Goal: Entertainment & Leisure: Consume media (video, audio)

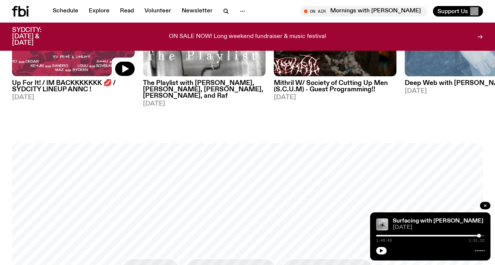
scroll to position [580, 0]
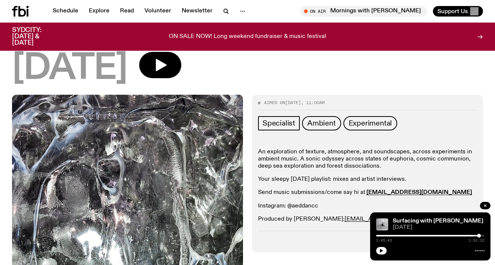
scroll to position [109, 0]
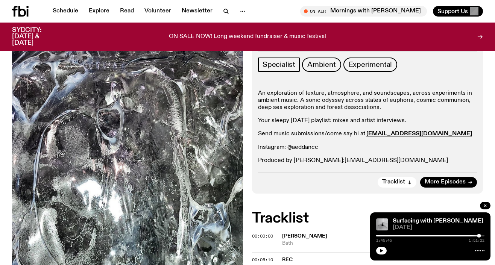
click at [315, 57] on div "Aired on [DATE] 11:00am Specialist Ambient Experimental An exploration of textu…" at bounding box center [367, 115] width 231 height 158
click at [315, 61] on span "Ambient" at bounding box center [321, 65] width 29 height 8
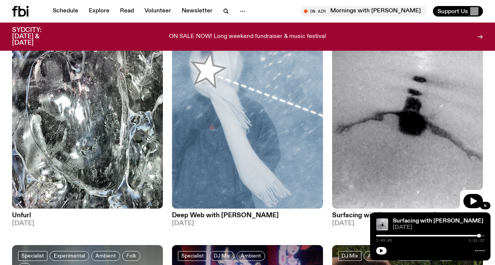
scroll to position [113, 0]
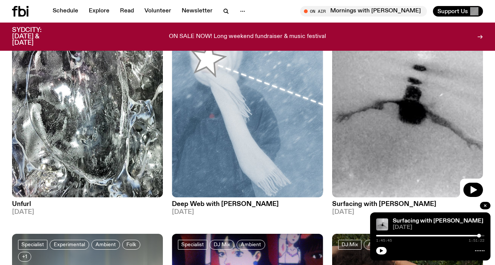
click at [235, 207] on h3 "Deep Web with [PERSON_NAME]" at bounding box center [247, 204] width 151 height 6
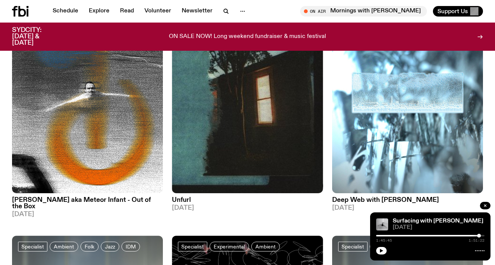
scroll to position [546, 0]
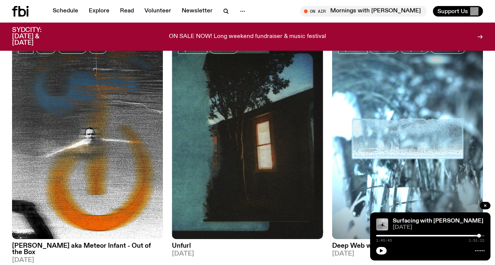
click at [182, 243] on h3 "Unfurl" at bounding box center [247, 246] width 151 height 6
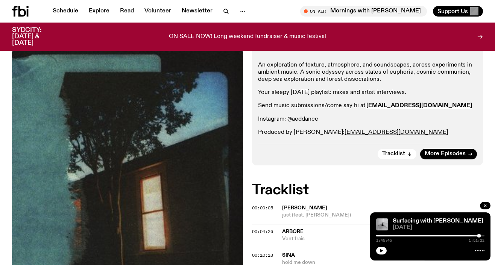
scroll to position [198, 0]
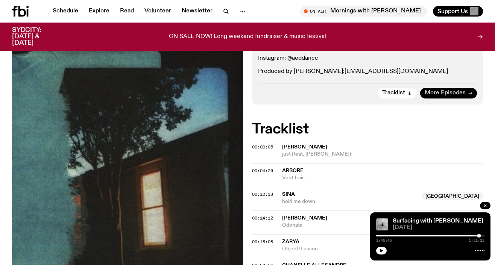
click at [461, 95] on span "More Episodes" at bounding box center [445, 93] width 41 height 6
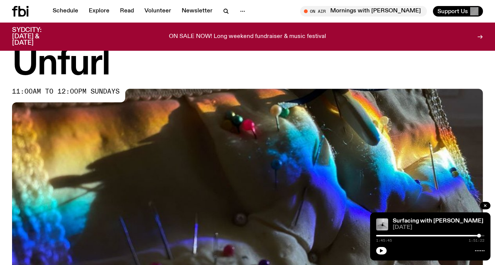
scroll to position [17, 0]
